Goal: Transaction & Acquisition: Purchase product/service

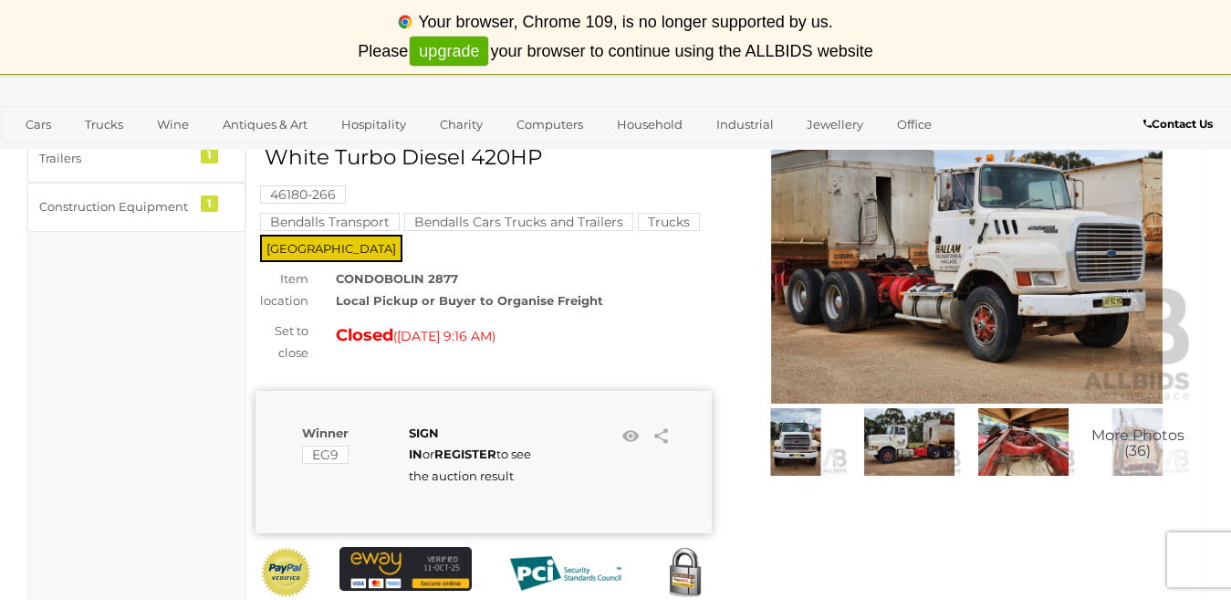
scroll to position [91, 0]
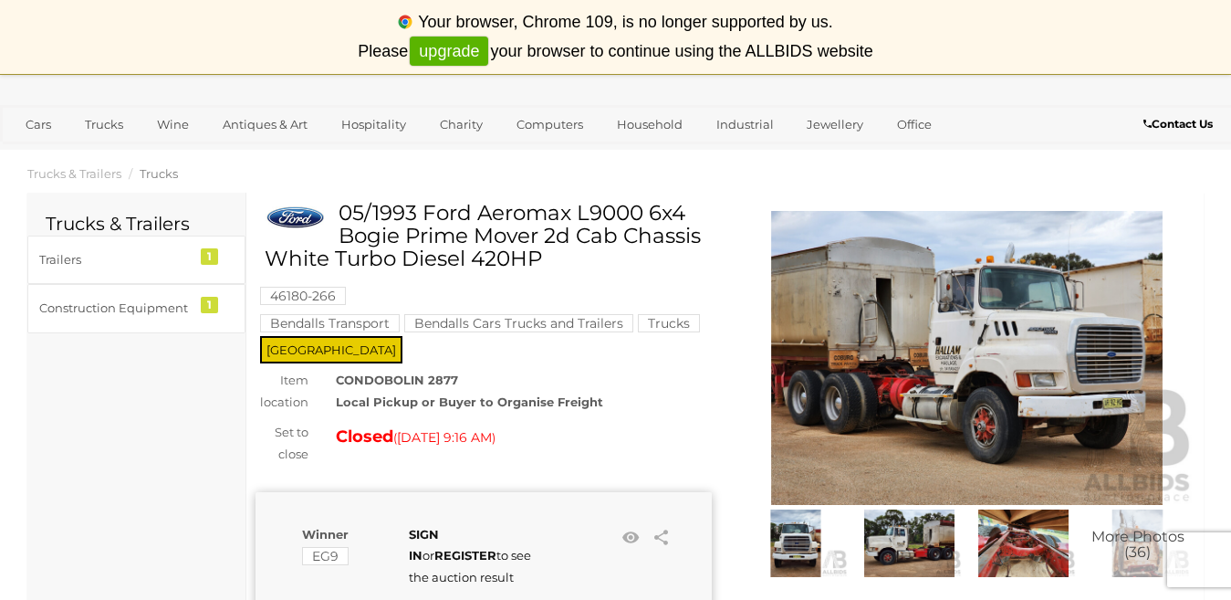
click at [947, 322] on img at bounding box center [967, 358] width 456 height 294
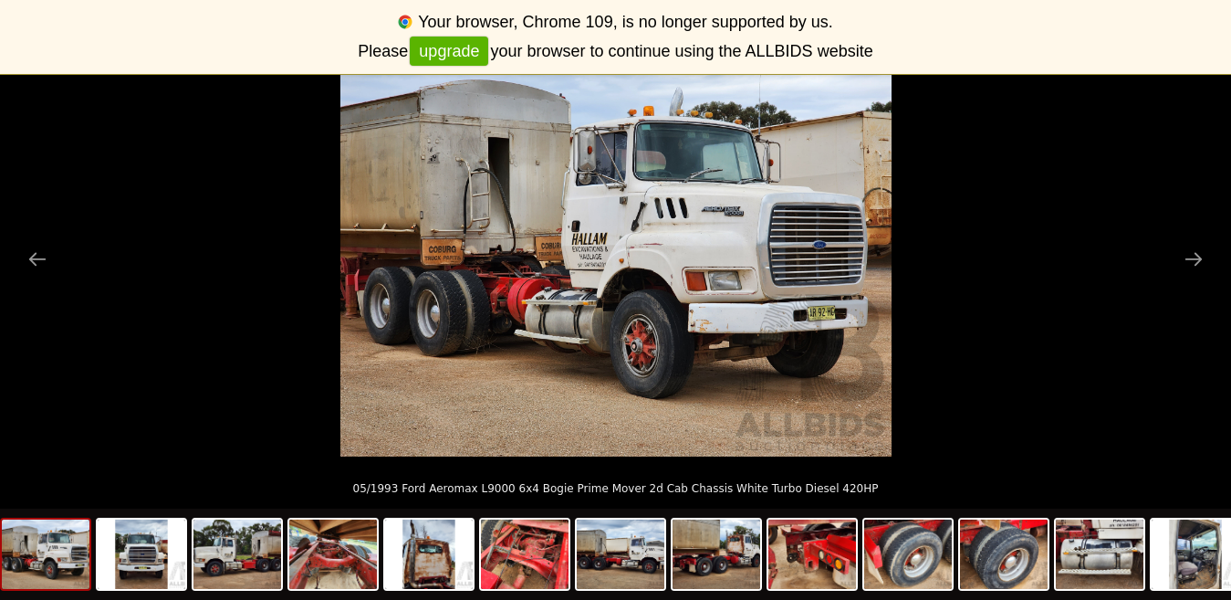
click at [607, 310] on img at bounding box center [615, 249] width 551 height 413
drag, startPoint x: 462, startPoint y: 177, endPoint x: 443, endPoint y: 217, distance: 44.5
click at [621, 570] on img at bounding box center [621, 553] width 88 height 69
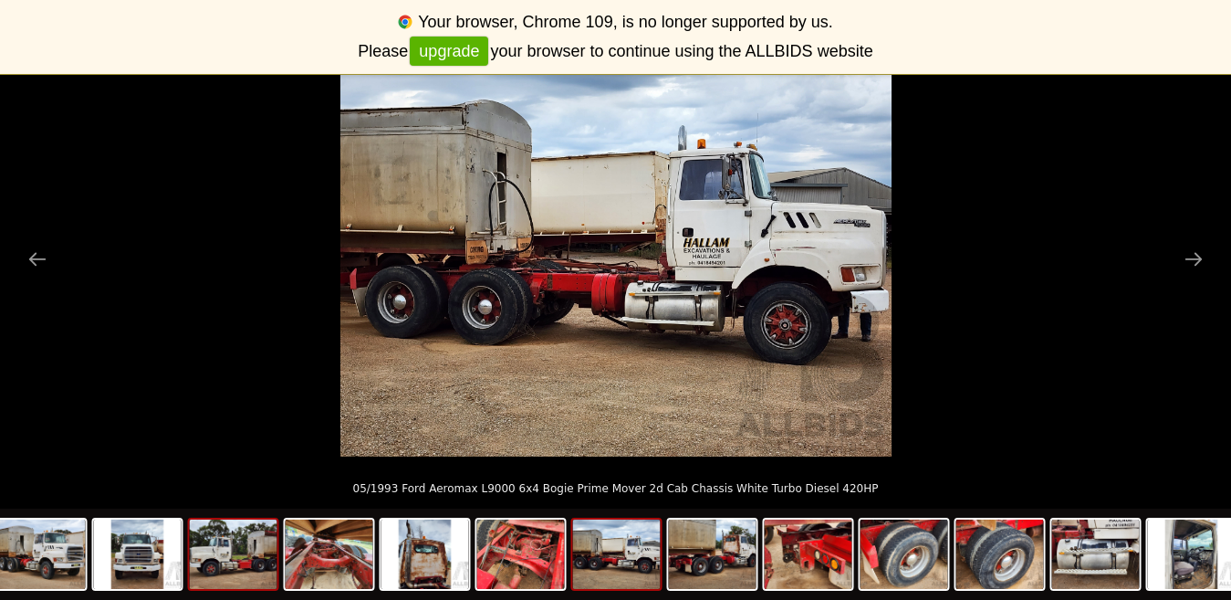
click at [210, 566] on img at bounding box center [234, 553] width 88 height 69
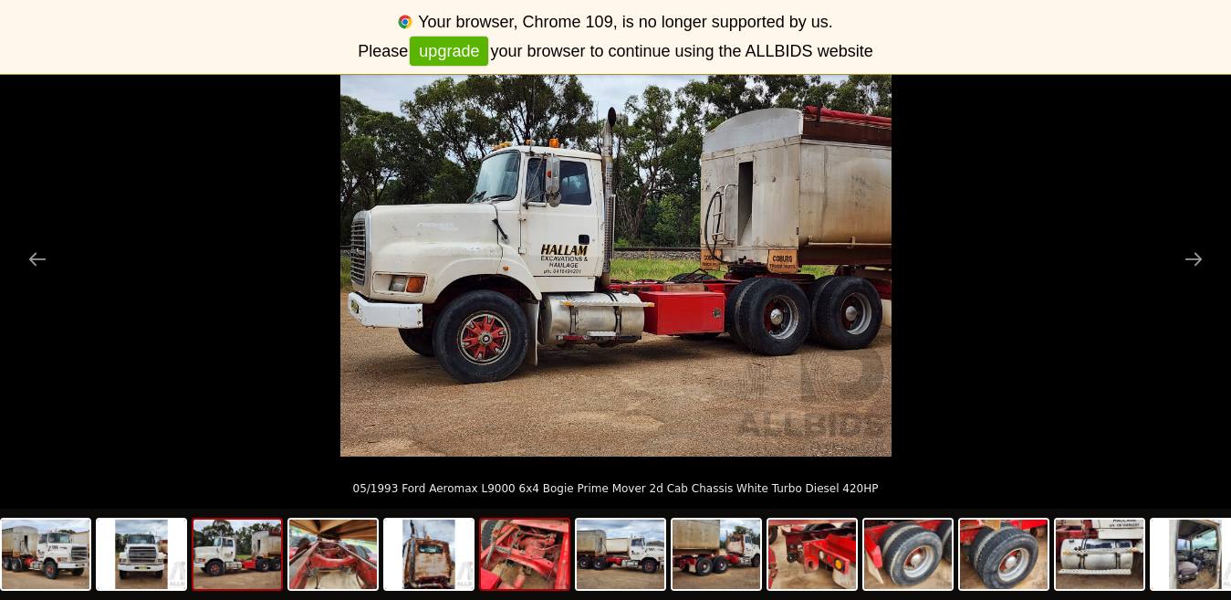
click at [528, 570] on img at bounding box center [525, 553] width 88 height 69
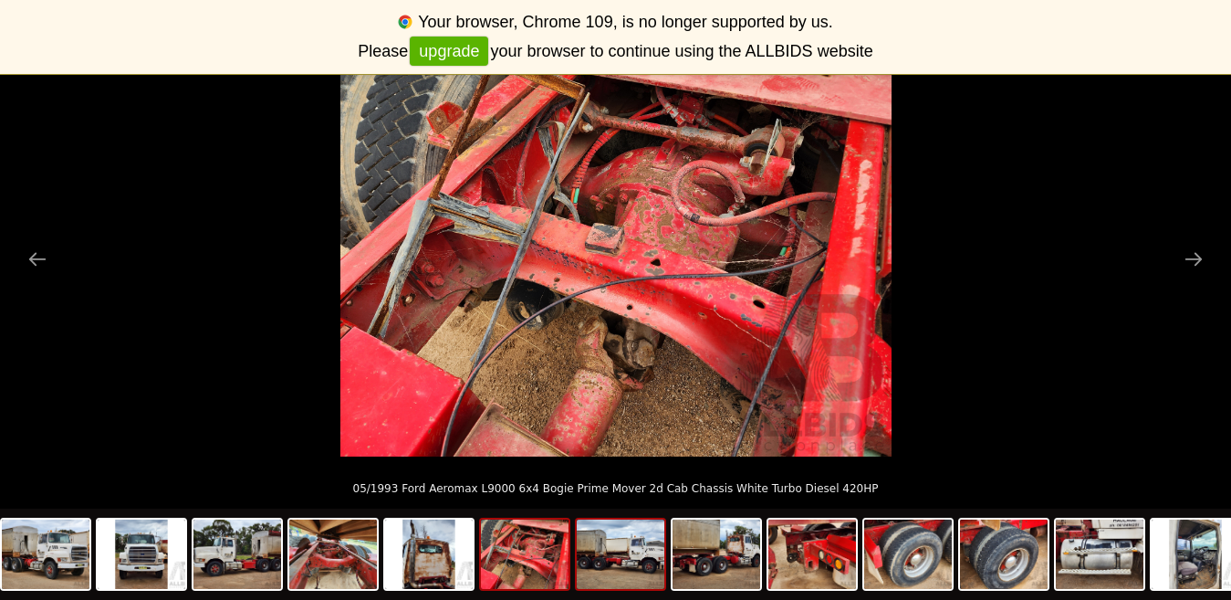
click at [631, 559] on img at bounding box center [621, 553] width 88 height 69
